Goal: Task Accomplishment & Management: Complete application form

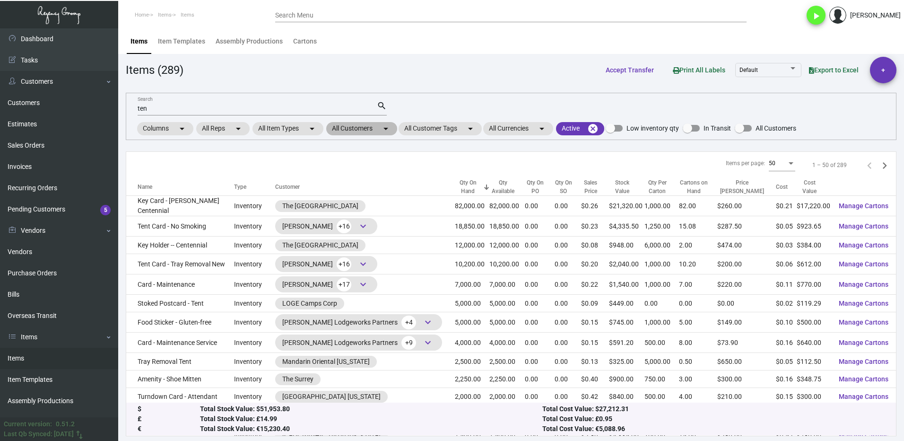
click at [357, 125] on mat-chip "All Customers arrow_drop_down" at bounding box center [361, 128] width 71 height 13
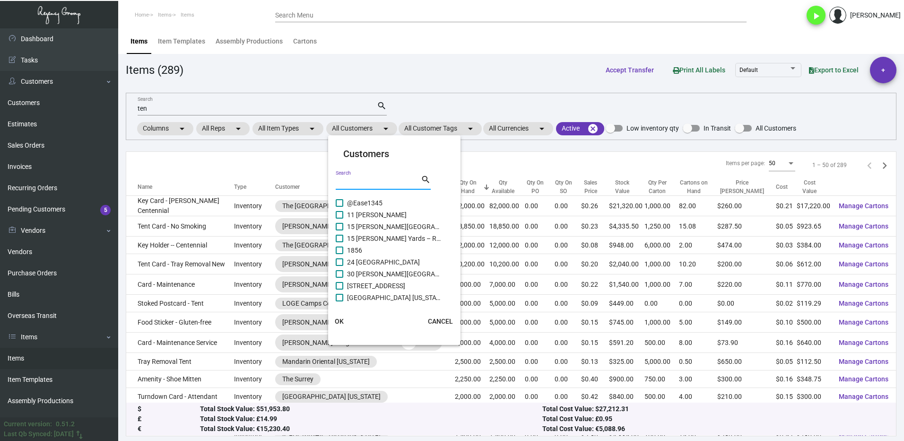
click at [356, 184] on input "Search" at bounding box center [378, 183] width 85 height 8
type input "[PERSON_NAME]"
click at [358, 262] on span "[PERSON_NAME] [US_STATE][GEOGRAPHIC_DATA]" at bounding box center [394, 259] width 95 height 11
click at [339, 263] on input "[PERSON_NAME] [US_STATE][GEOGRAPHIC_DATA]" at bounding box center [339, 263] width 0 height 0
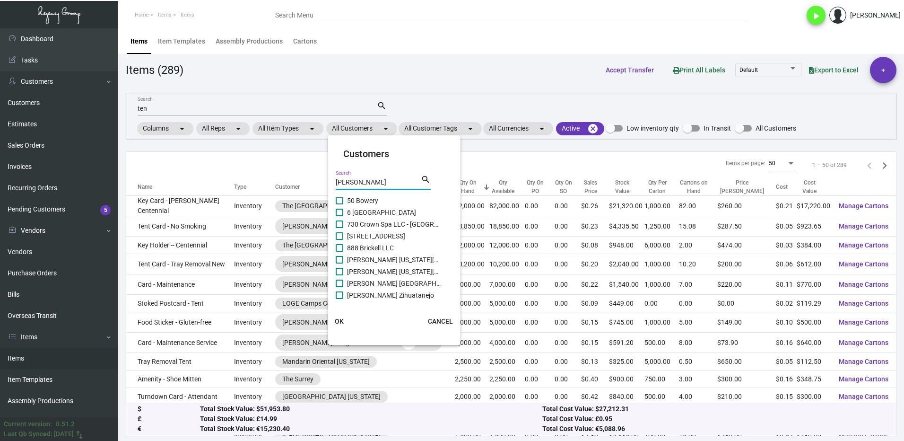
checkbox input "true"
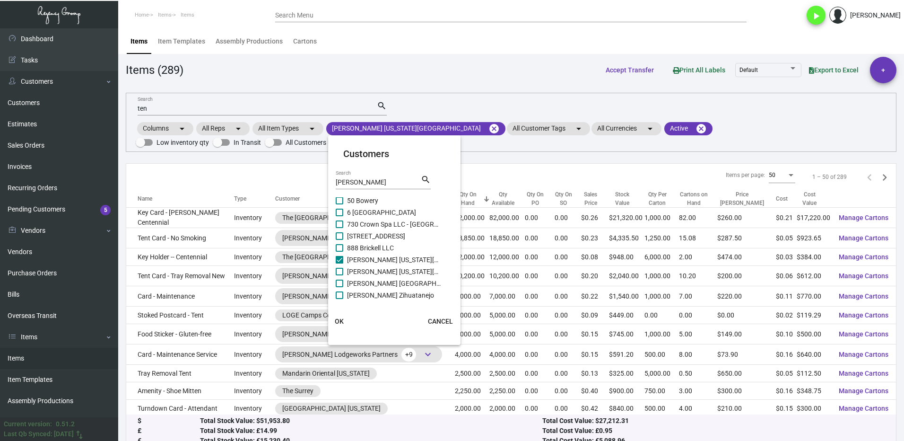
click at [343, 324] on span "OK" at bounding box center [339, 321] width 9 height 8
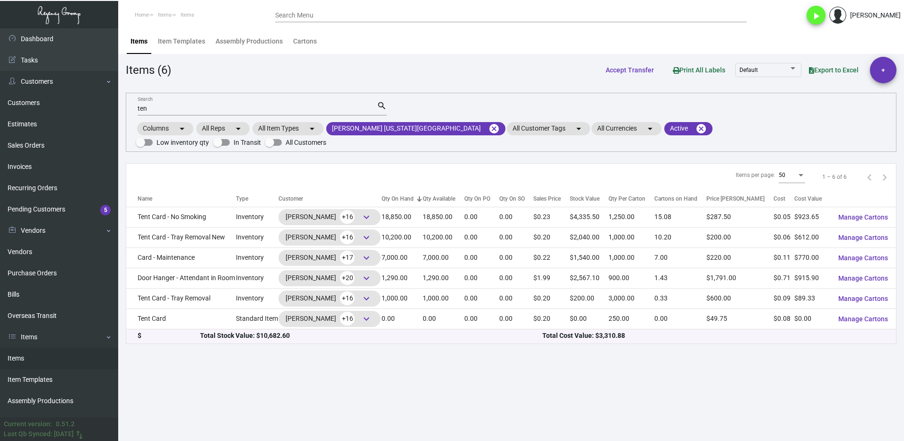
click at [158, 106] on input "ten" at bounding box center [257, 109] width 239 height 8
type input "t"
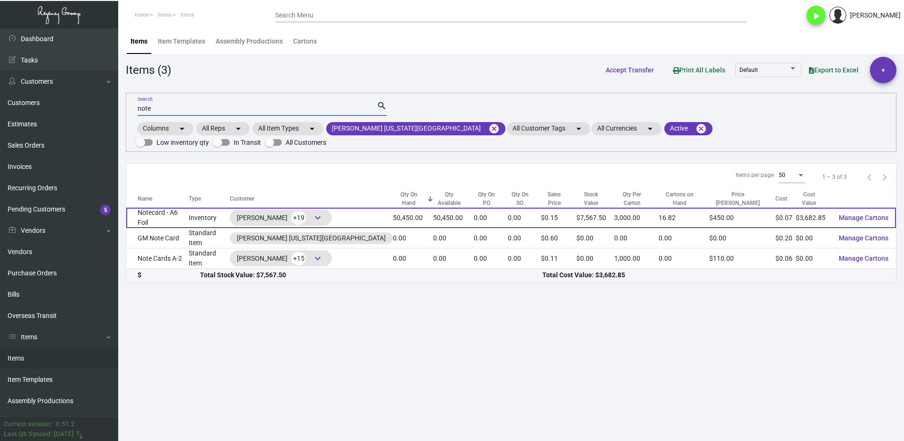
type input "note"
click at [170, 208] on td "Notecard - A6 Foil" at bounding box center [157, 218] width 62 height 20
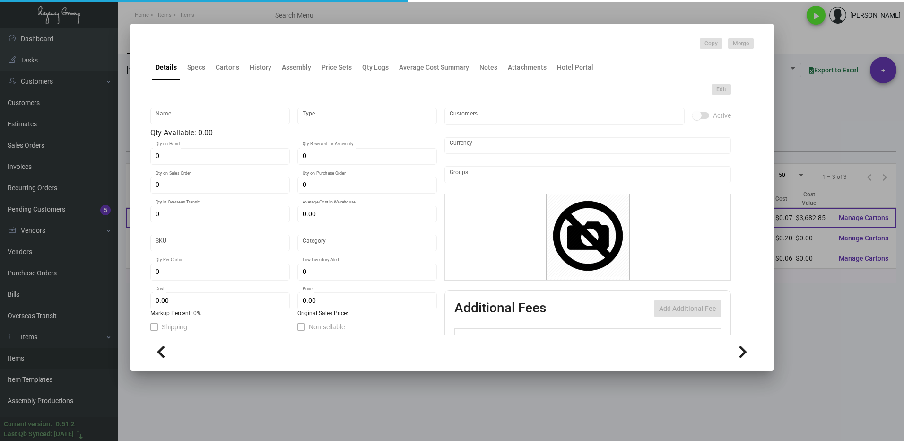
type input "Notecard - A6 Foil"
type input "Inventory"
type input "50,450"
type input "$ 26.96296"
type input "3157"
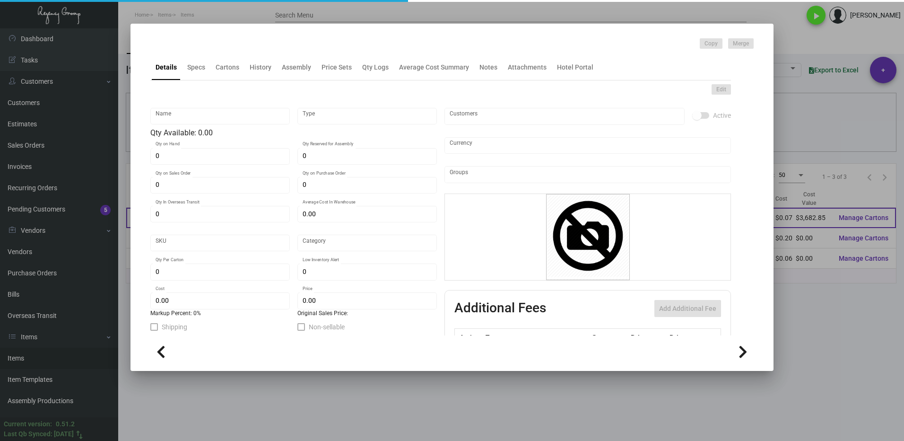
type input "Standard"
type input "3,000"
type input "5,000"
type input "$ 0.073"
type input "$ 0.15"
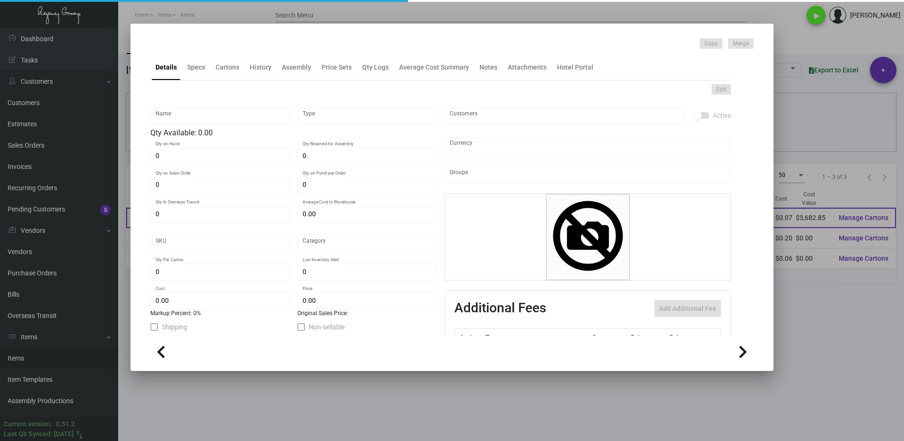
type textarea "Note Cards A-6: Size 6.25x4.5 Stock Mohawk Loop Straw, 50% pcw content, #80 cov…"
checkbox input "true"
type input "United States Dollar $"
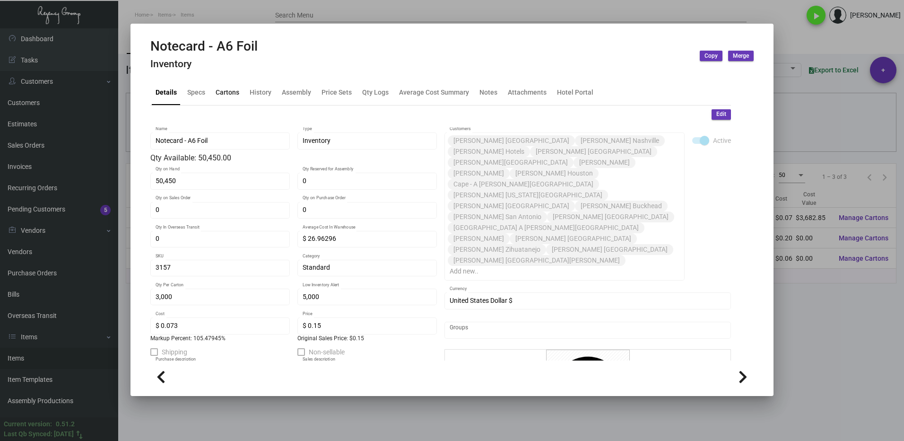
click at [222, 94] on div "Cartons" at bounding box center [228, 92] width 24 height 10
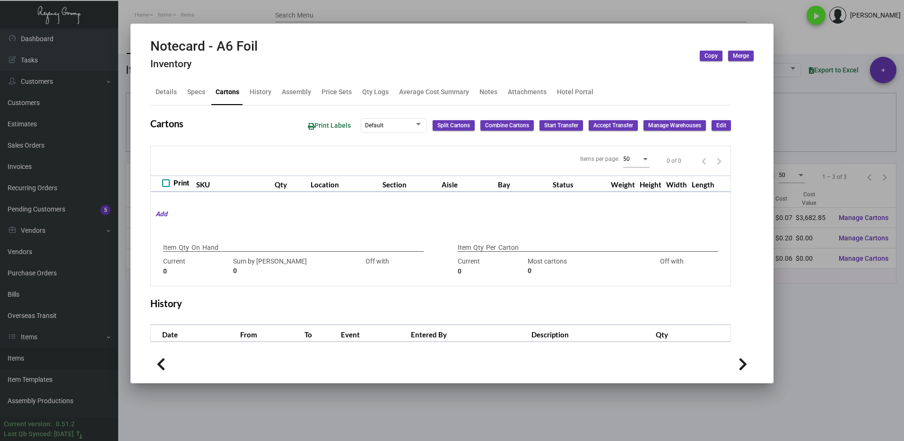
type input "50,450"
type input "100900"
type input "-50450"
type input "3,000"
type input "50450"
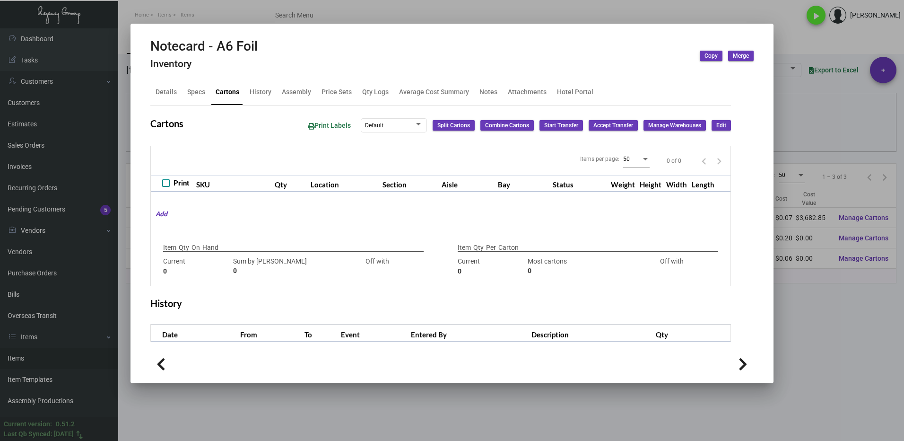
type input "-47450"
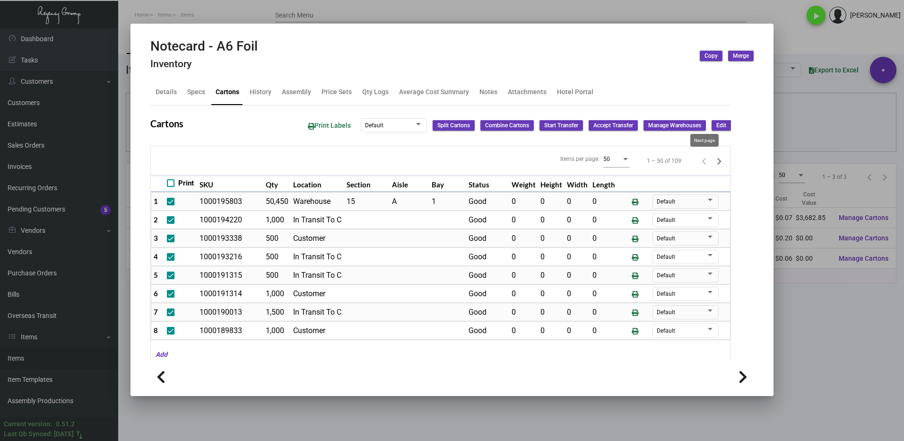
click at [712, 162] on icon "Next page" at bounding box center [718, 161] width 13 height 13
checkbox input "false"
type input "0"
checkbox input "false"
type input "0"
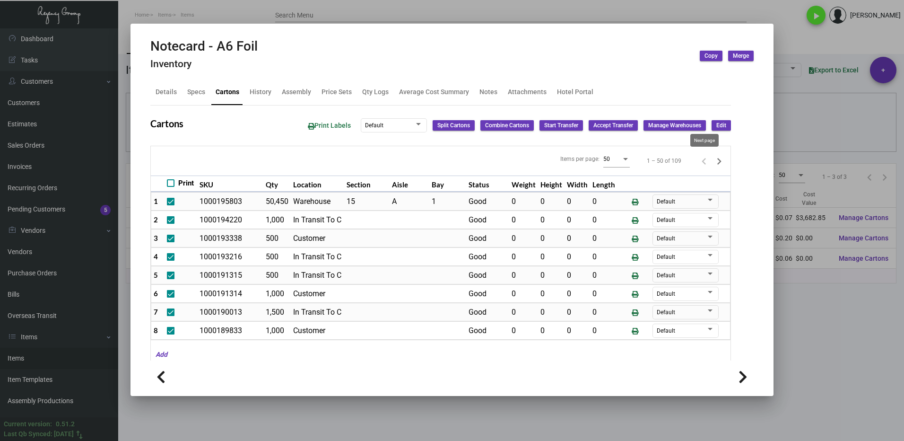
checkbox input "false"
type input "0"
checkbox input "false"
type input "0"
checkbox input "false"
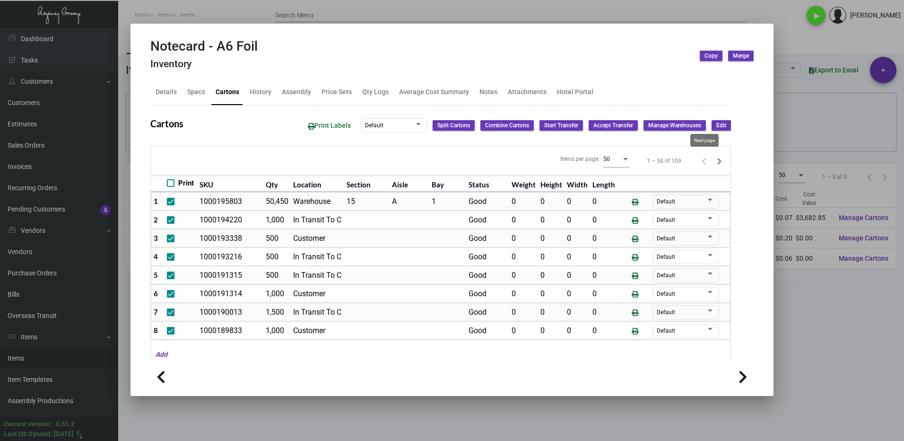
type input "0"
checkbox input "false"
type input "0"
checkbox input "false"
type input "0"
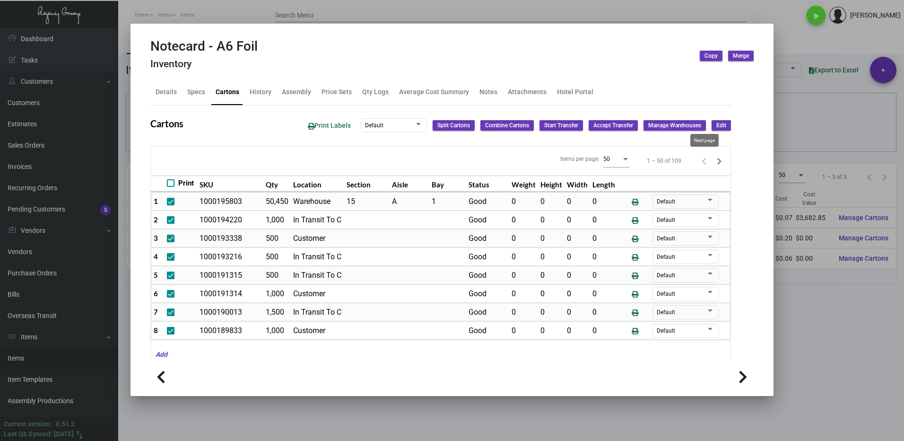
checkbox input "false"
type input "0"
checkbox input "false"
type input "0"
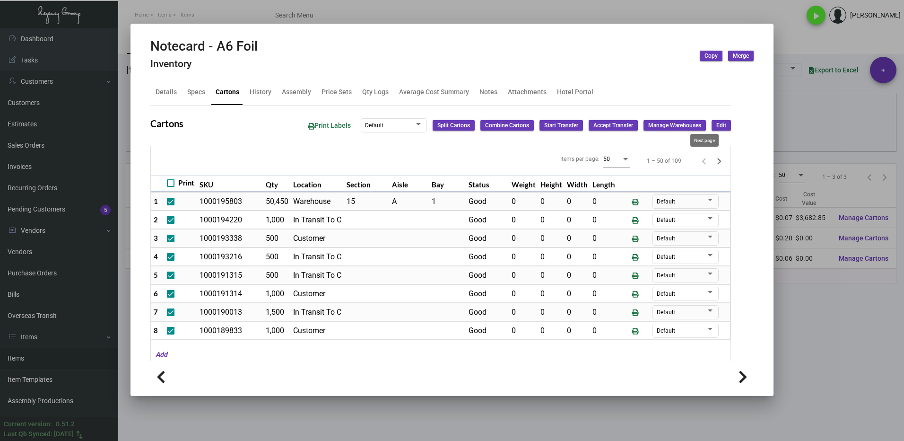
checkbox input "false"
type input "0"
checkbox input "false"
type input "0"
checkbox input "false"
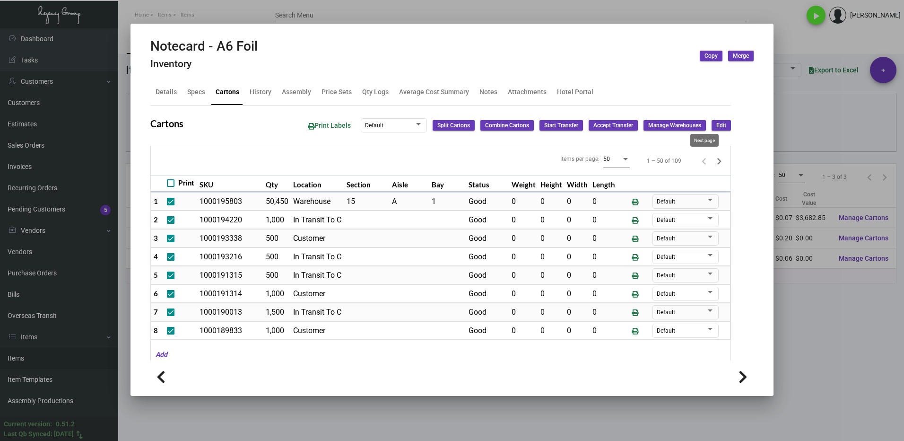
type input "0"
checkbox input "false"
type input "0"
checkbox input "false"
type input "0"
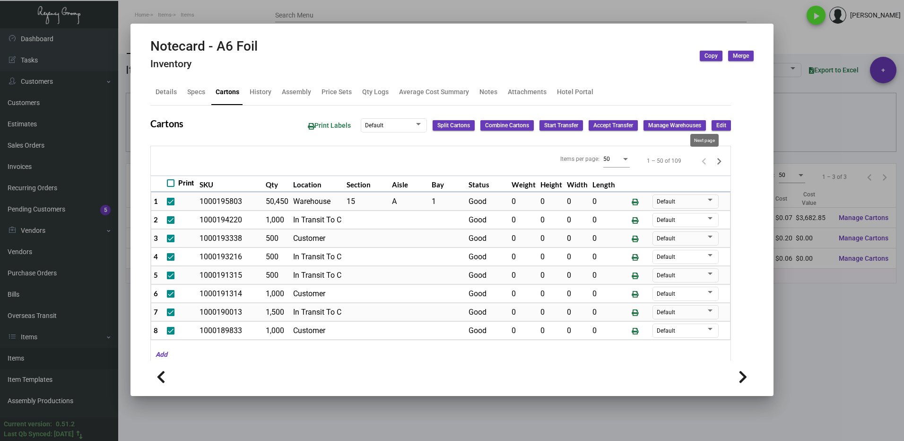
checkbox input "false"
type input "0"
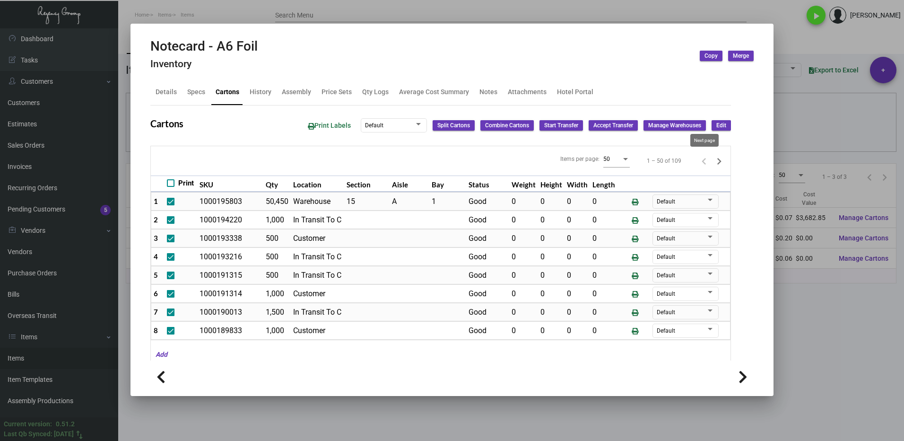
type input "0"
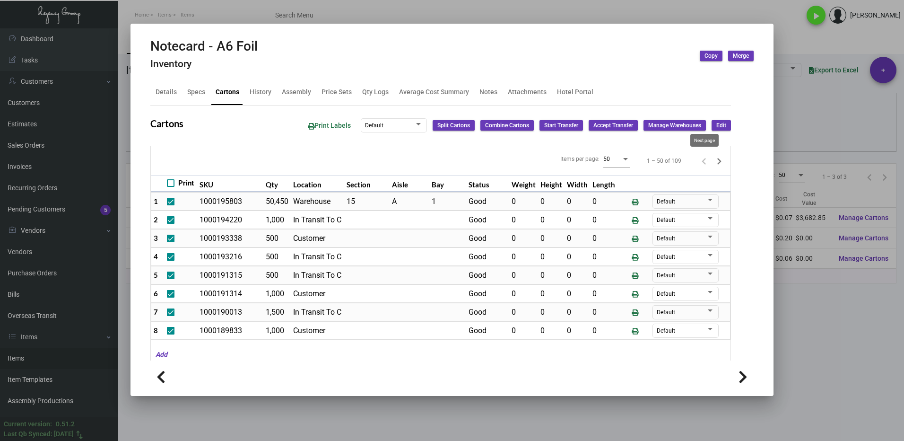
type input "0"
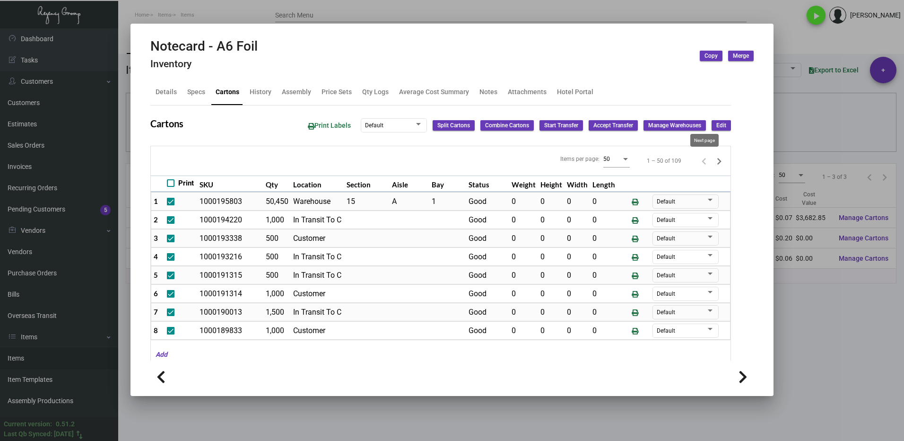
type input "0"
click at [717, 160] on icon "Next page" at bounding box center [719, 161] width 4 height 7
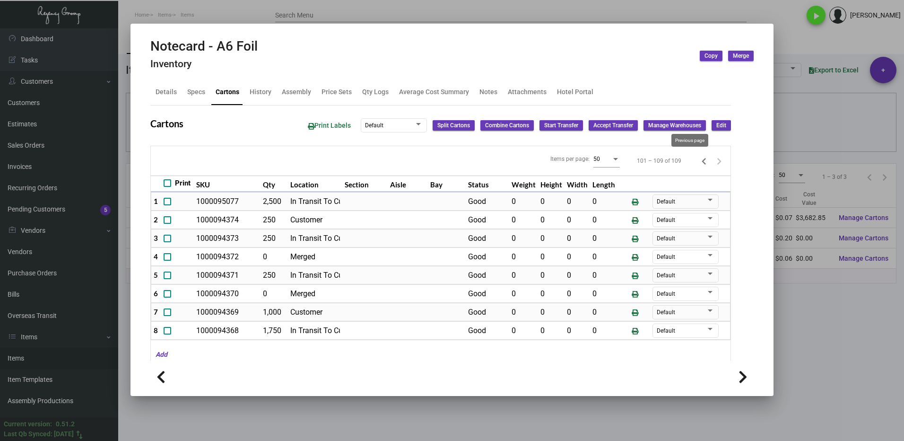
click at [697, 161] on icon "Previous page" at bounding box center [703, 161] width 13 height 13
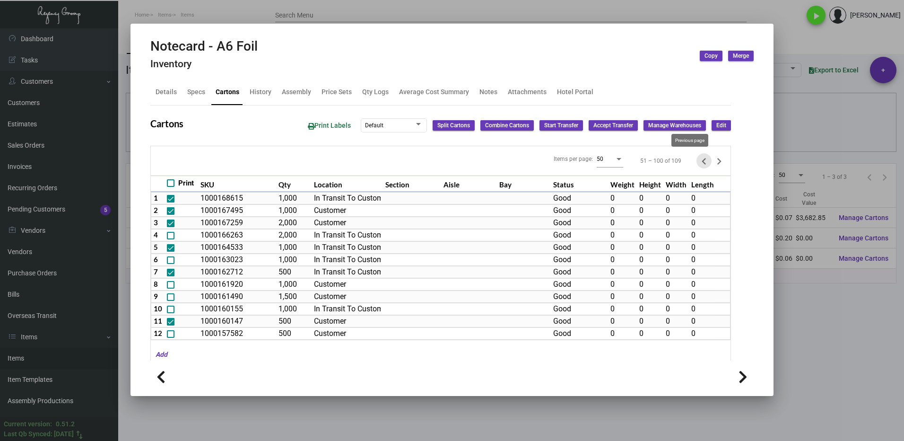
click at [697, 161] on icon "Previous page" at bounding box center [703, 161] width 13 height 13
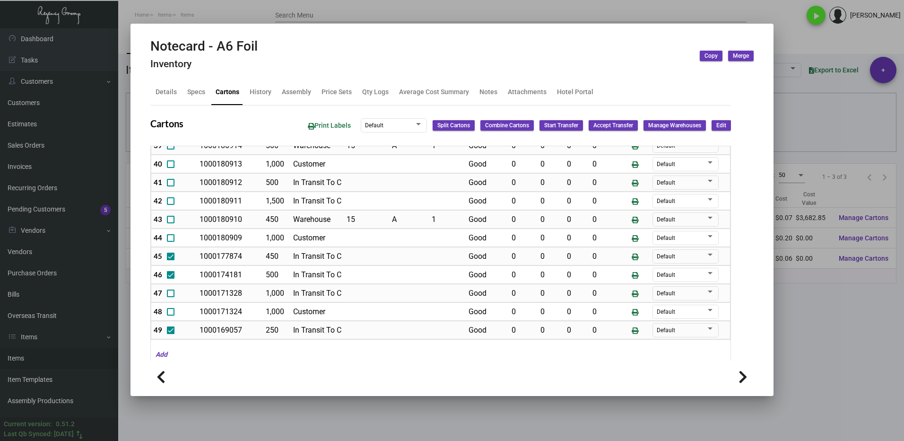
scroll to position [781, 0]
